Goal: Check status

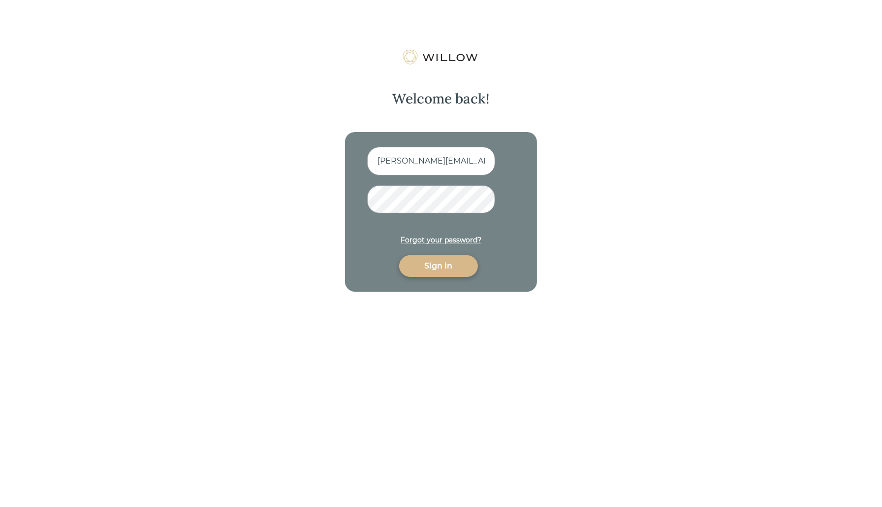
type input "[PERSON_NAME][EMAIL_ADDRESS][DOMAIN_NAME]"
click at [438, 267] on div "Sign in" at bounding box center [439, 266] width 56 height 12
